Goal: Task Accomplishment & Management: Use online tool/utility

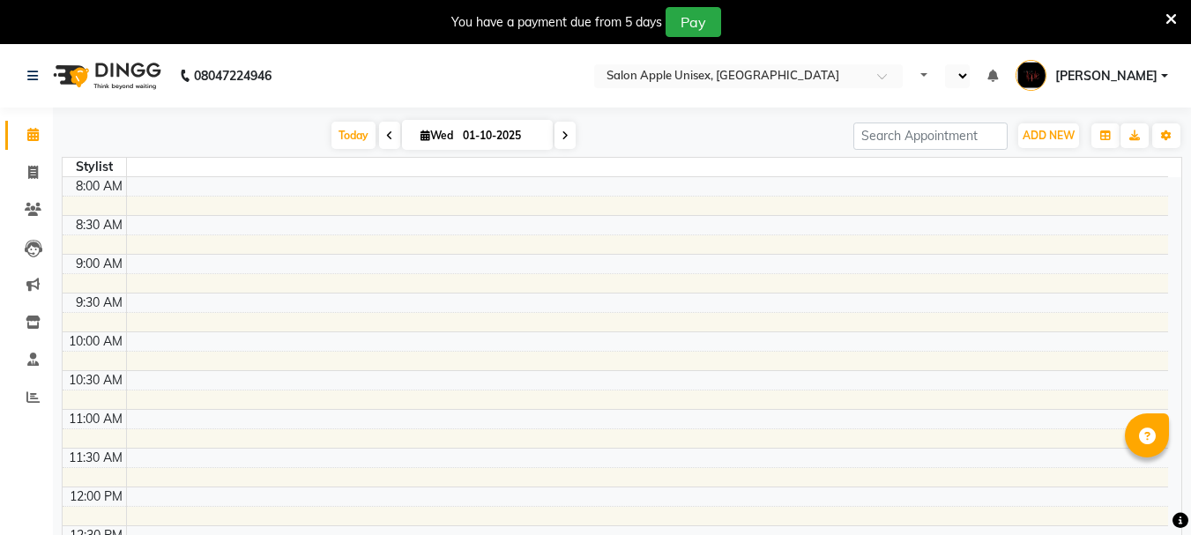
scroll to position [666, 0]
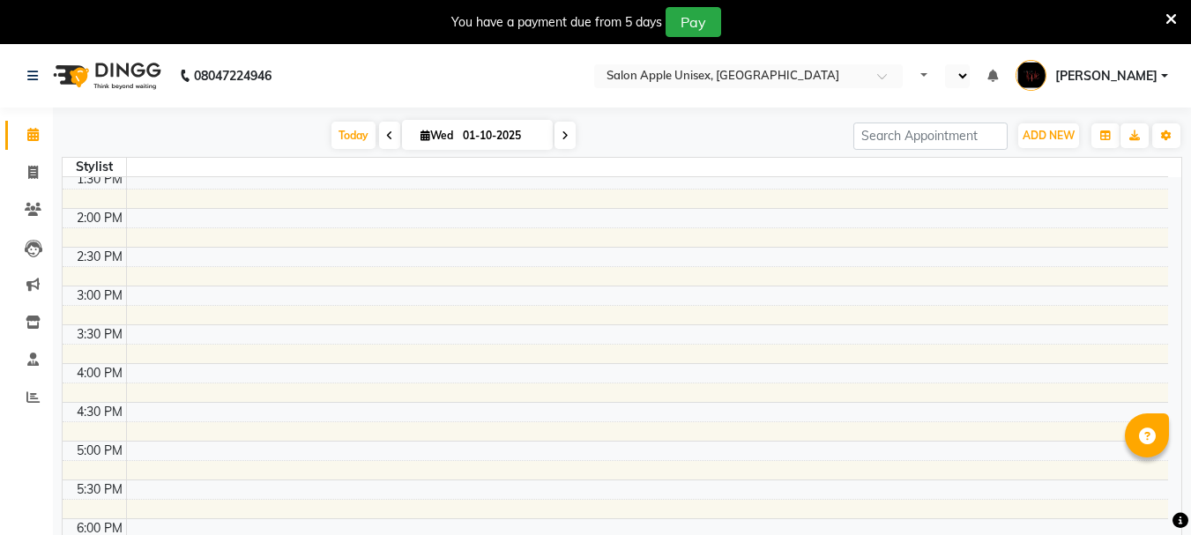
select select "en"
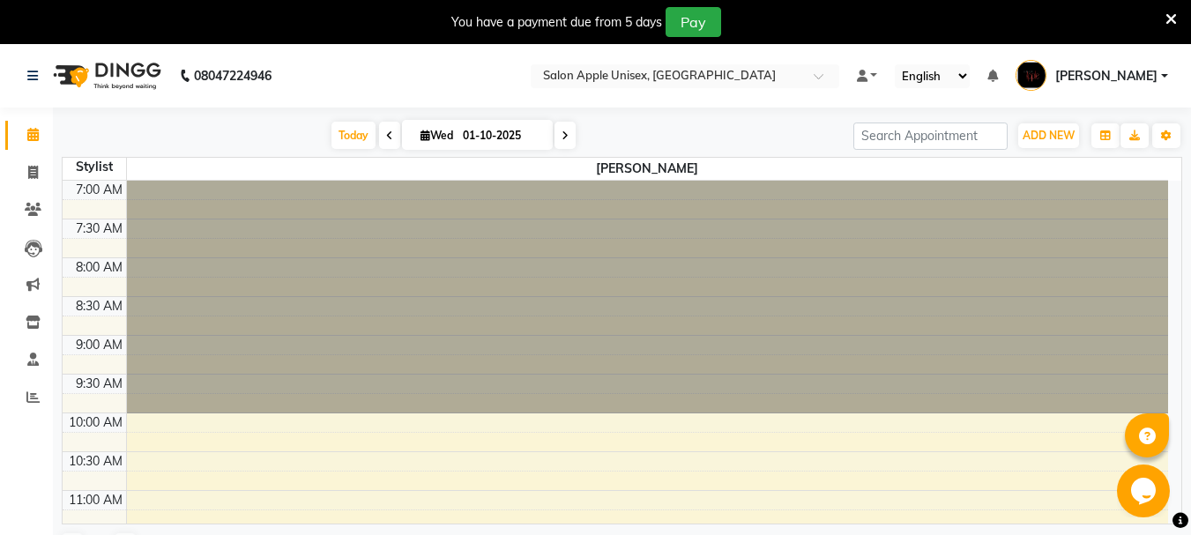
scroll to position [0, 0]
click at [28, 174] on icon at bounding box center [33, 172] width 10 height 13
select select "service"
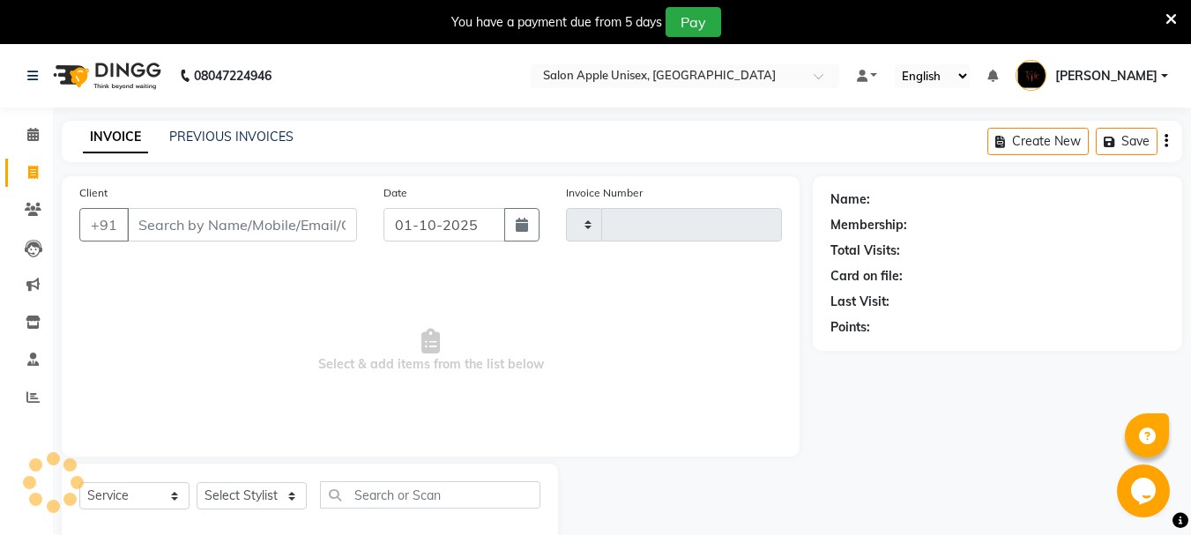
type input "0703"
select select "133"
click at [164, 237] on input "Client" at bounding box center [242, 224] width 230 height 33
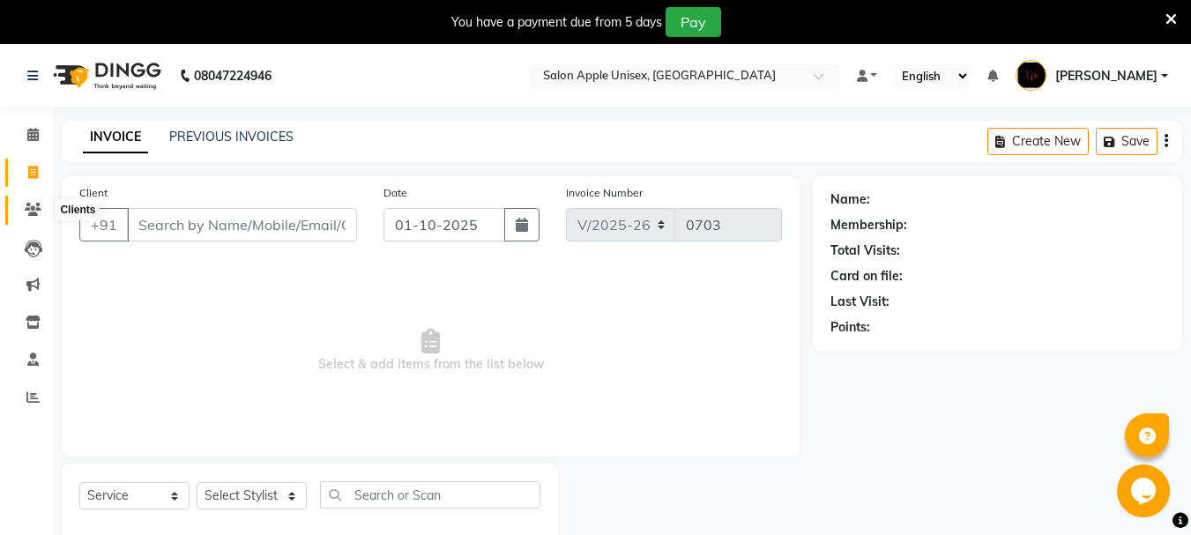
click at [42, 213] on span at bounding box center [33, 210] width 31 height 20
